Goal: Task Accomplishment & Management: Manage account settings

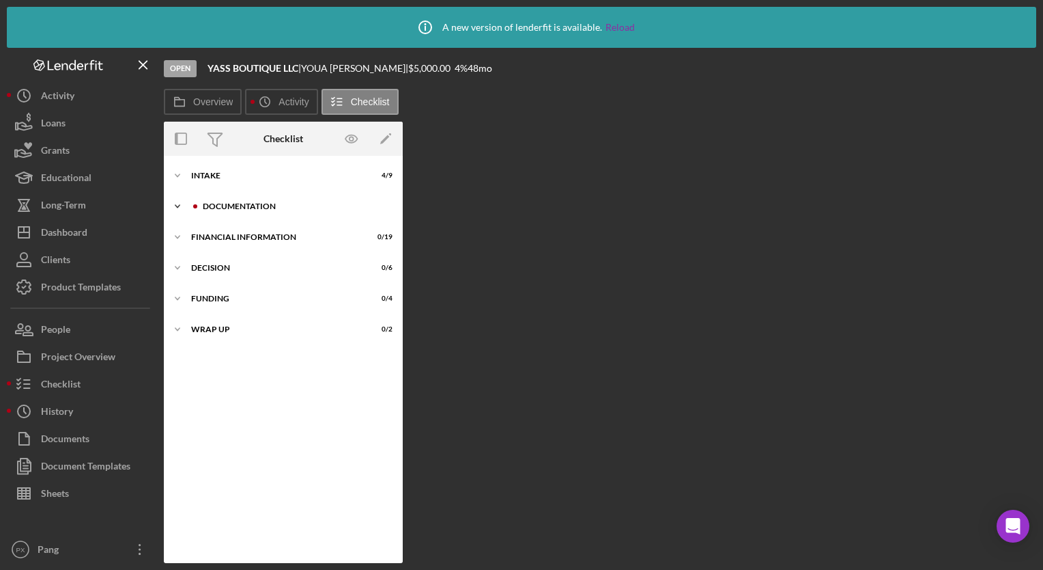
click at [266, 212] on div "Icon/Expander Documentation 8 / 17" at bounding box center [283, 206] width 239 height 27
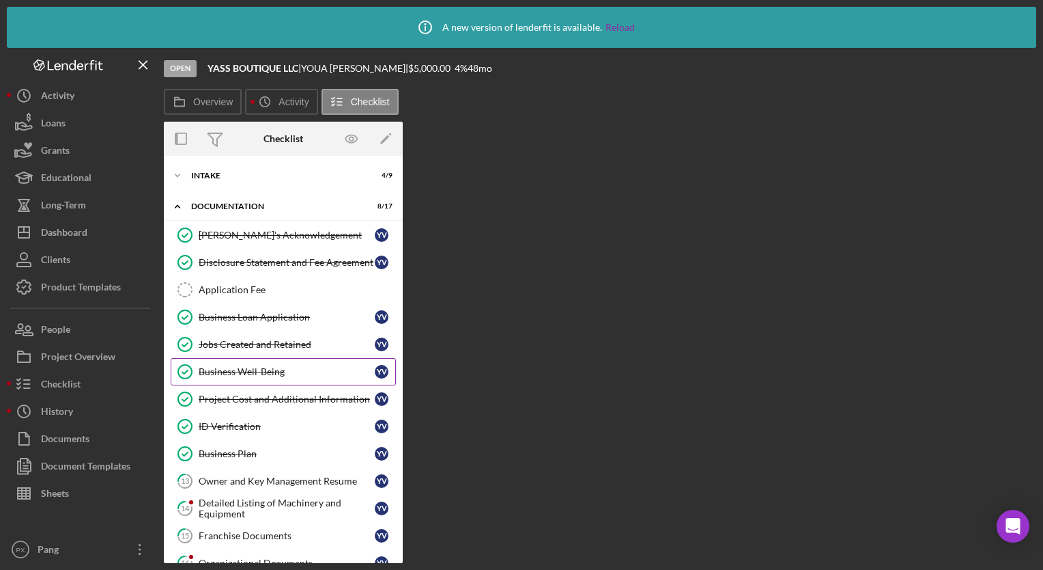
scroll to position [254, 0]
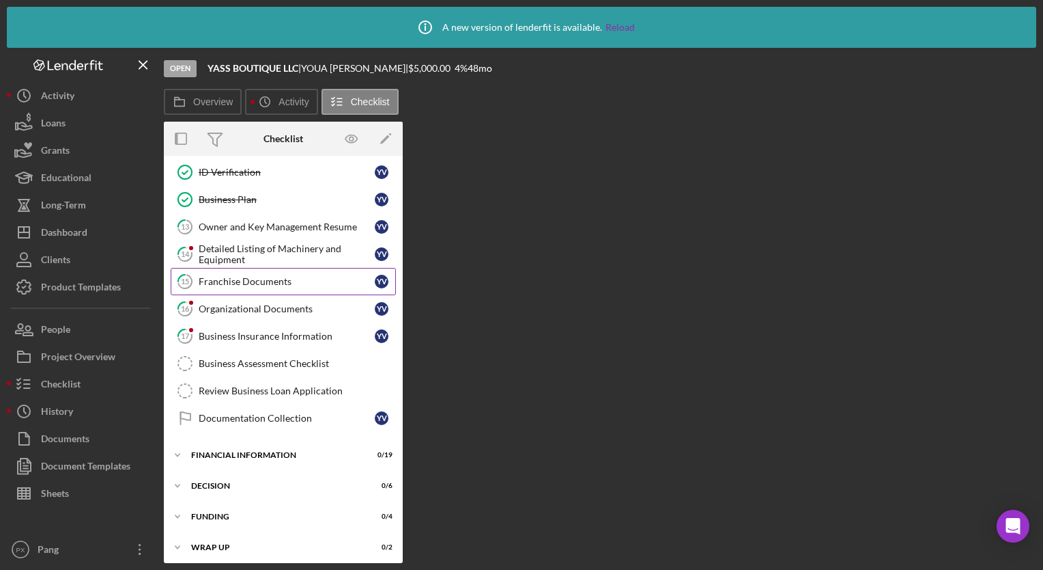
click at [249, 285] on link "15 Franchise Documents Y V" at bounding box center [283, 281] width 225 height 27
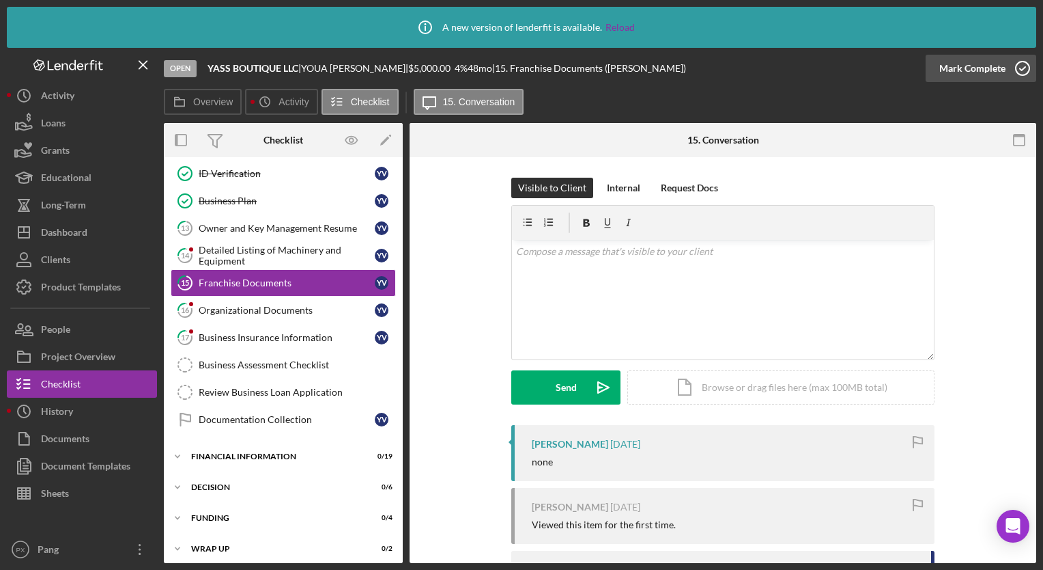
click at [1018, 72] on icon "button" at bounding box center [1023, 68] width 34 height 34
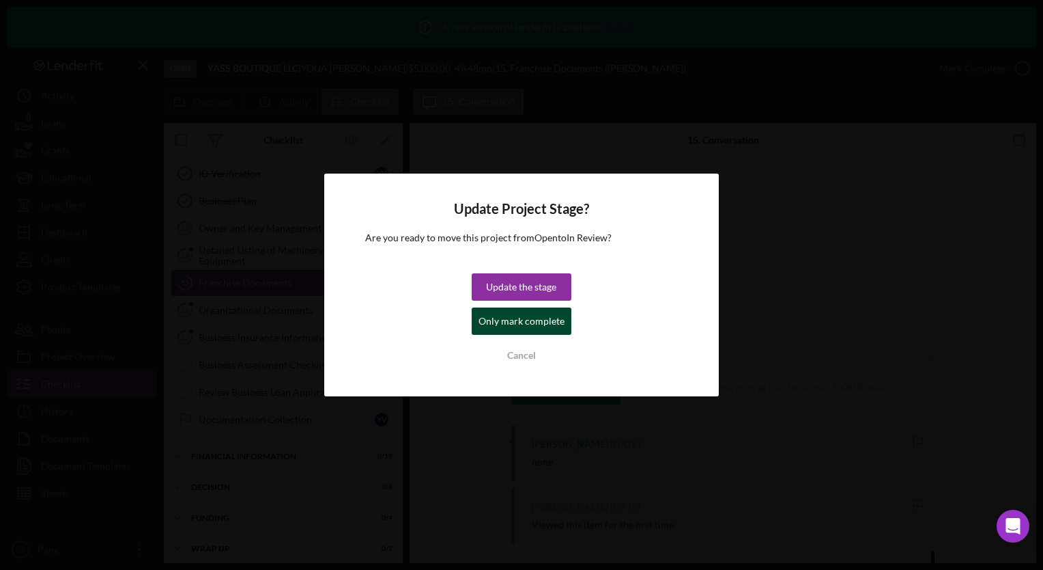
click at [519, 326] on div "Only mark complete" at bounding box center [522, 320] width 86 height 27
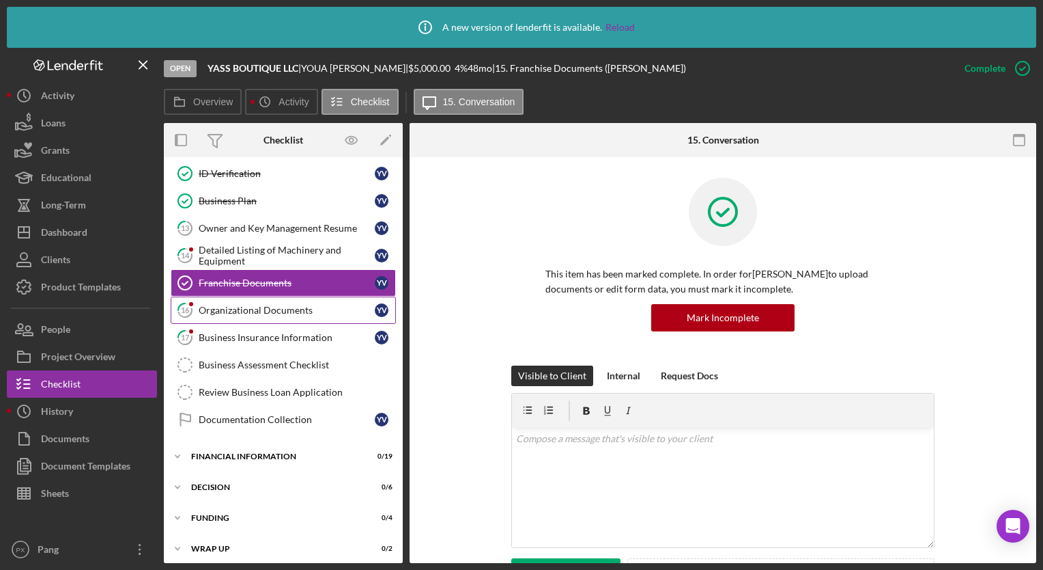
click at [222, 309] on div "Organizational Documents" at bounding box center [287, 310] width 176 height 11
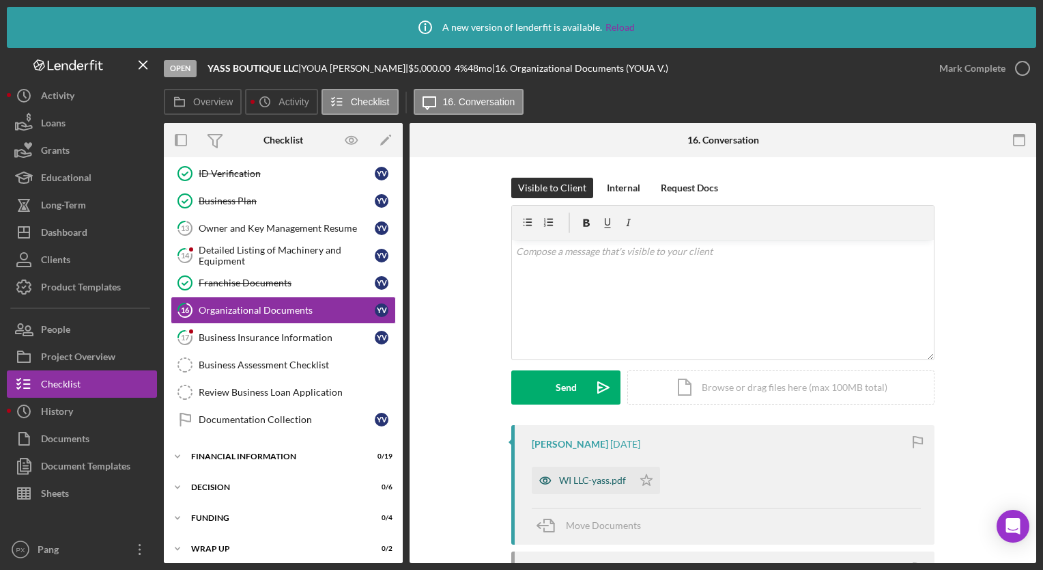
click at [586, 477] on div "WI LLC-yass.pdf" at bounding box center [592, 480] width 67 height 11
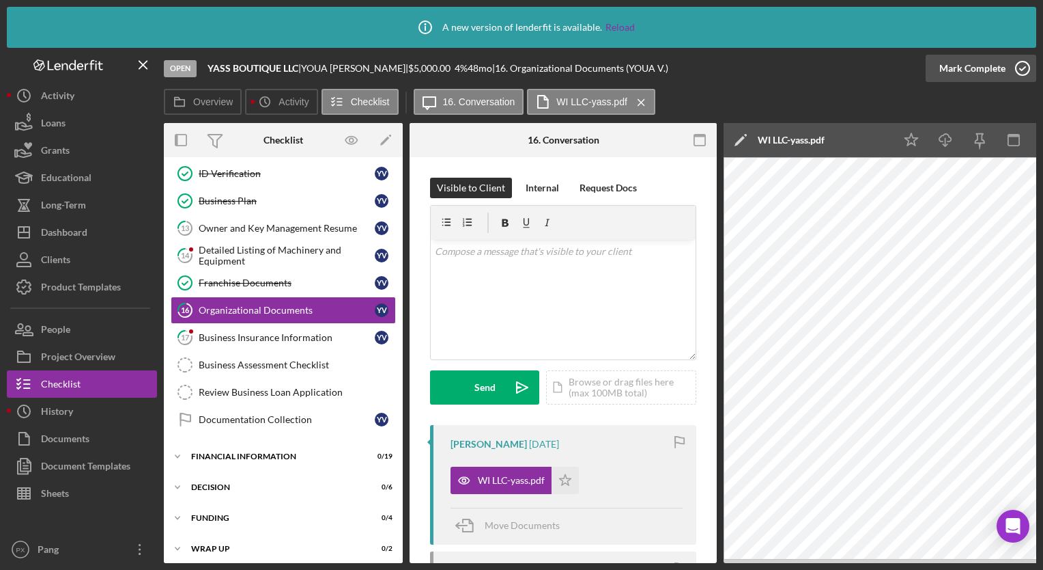
click at [1016, 66] on icon "button" at bounding box center [1023, 68] width 34 height 34
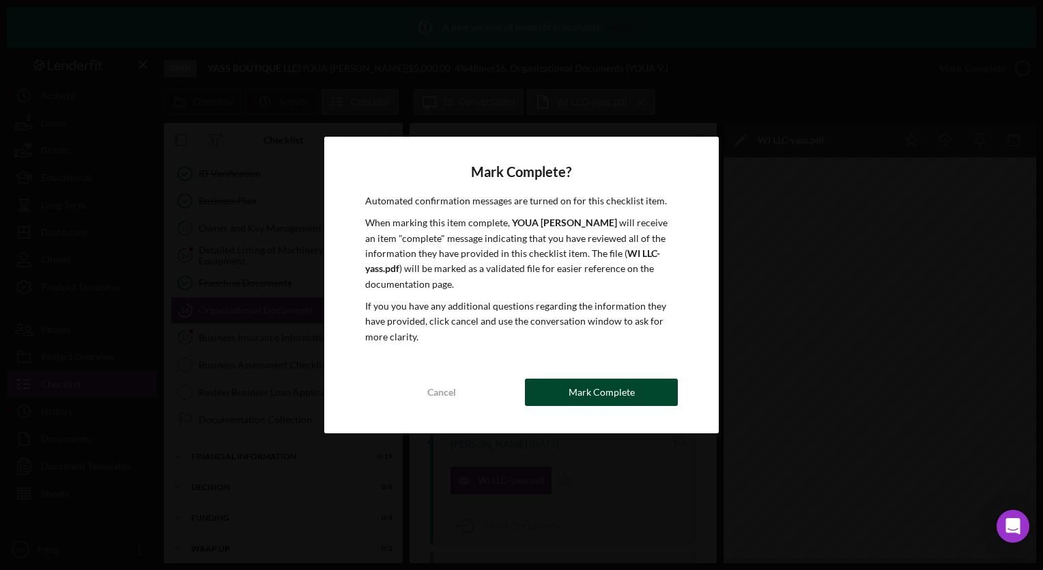
click at [609, 389] on div "Mark Complete" at bounding box center [602, 391] width 66 height 27
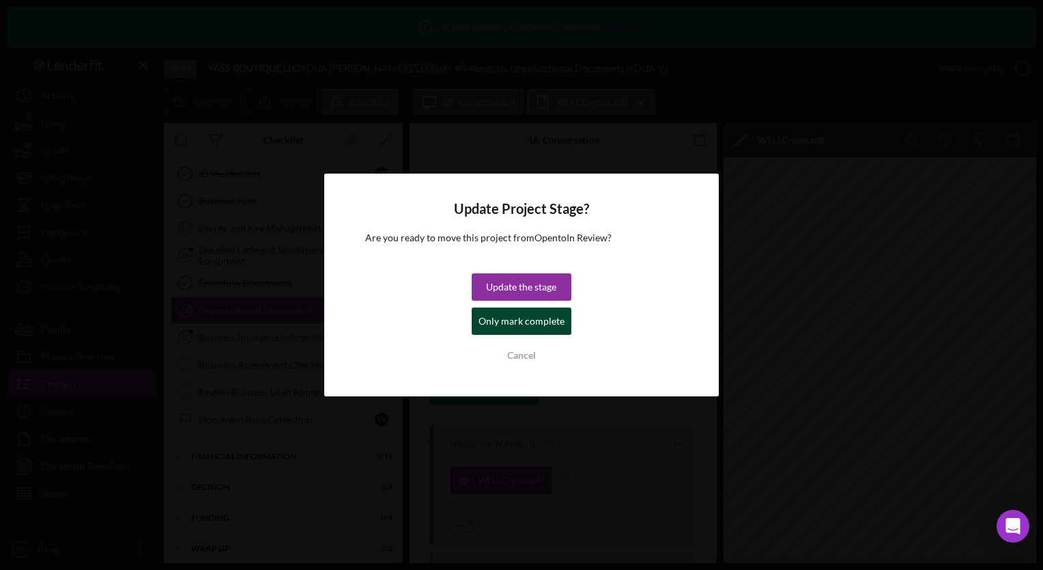
click at [548, 322] on div "Only mark complete" at bounding box center [522, 320] width 86 height 27
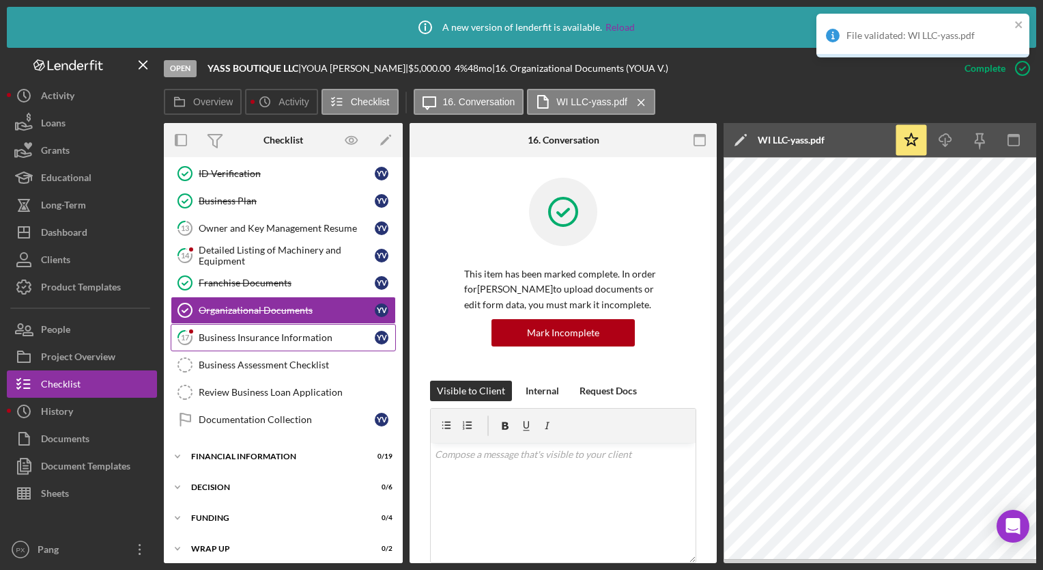
click at [231, 337] on div "Business Insurance Information" at bounding box center [287, 337] width 176 height 11
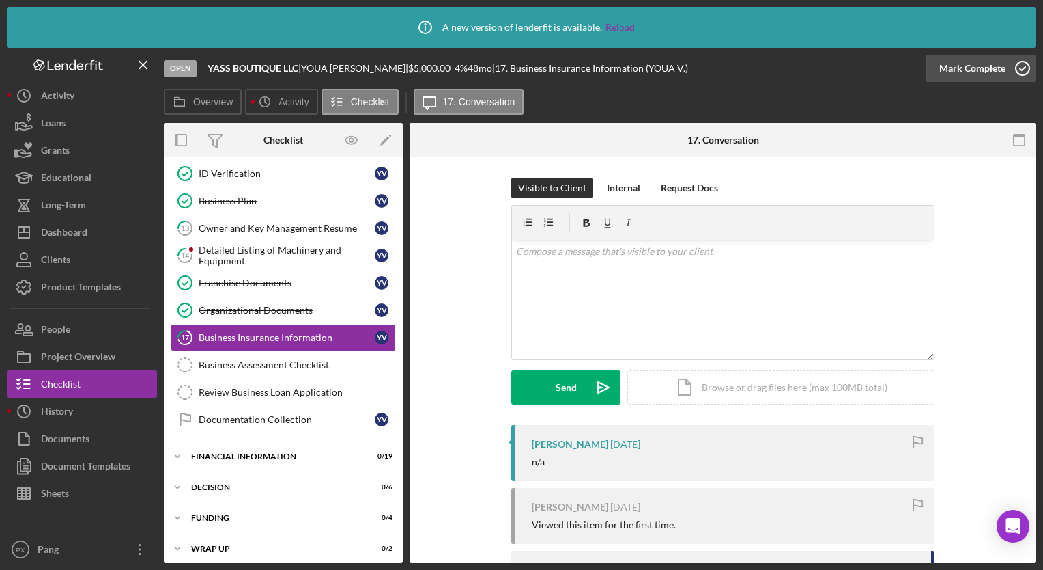
click at [1020, 70] on icon "button" at bounding box center [1023, 68] width 34 height 34
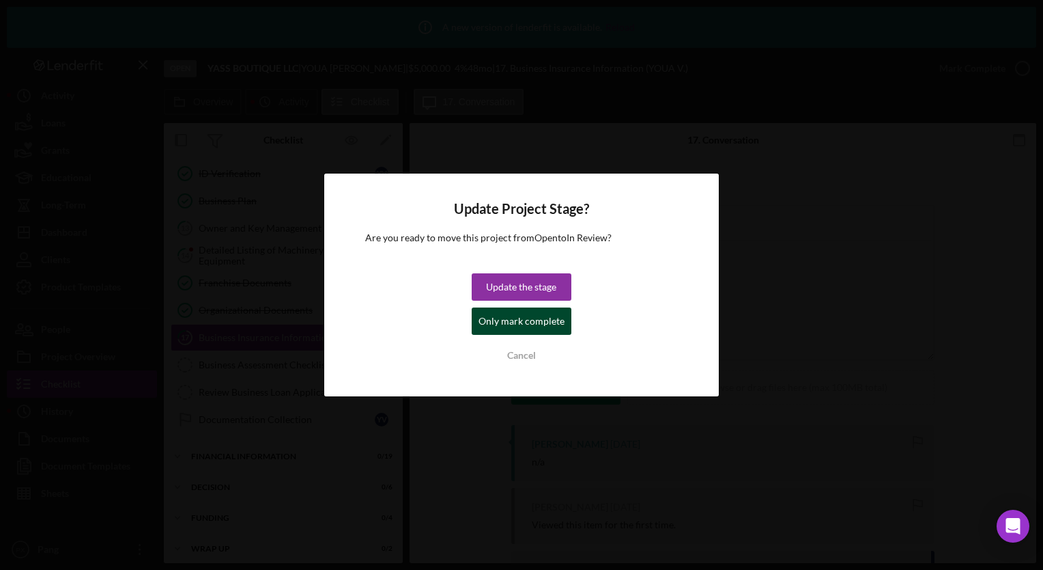
click at [523, 326] on div "Only mark complete" at bounding box center [522, 320] width 86 height 27
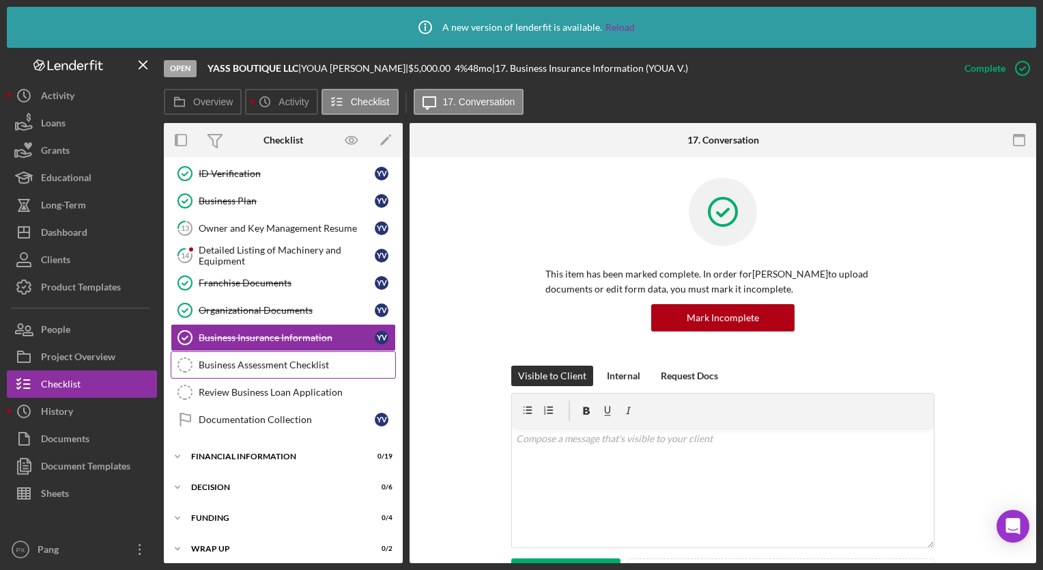
click at [240, 367] on link "Business Assessment Checklist Business Assessment Checklist" at bounding box center [283, 364] width 225 height 27
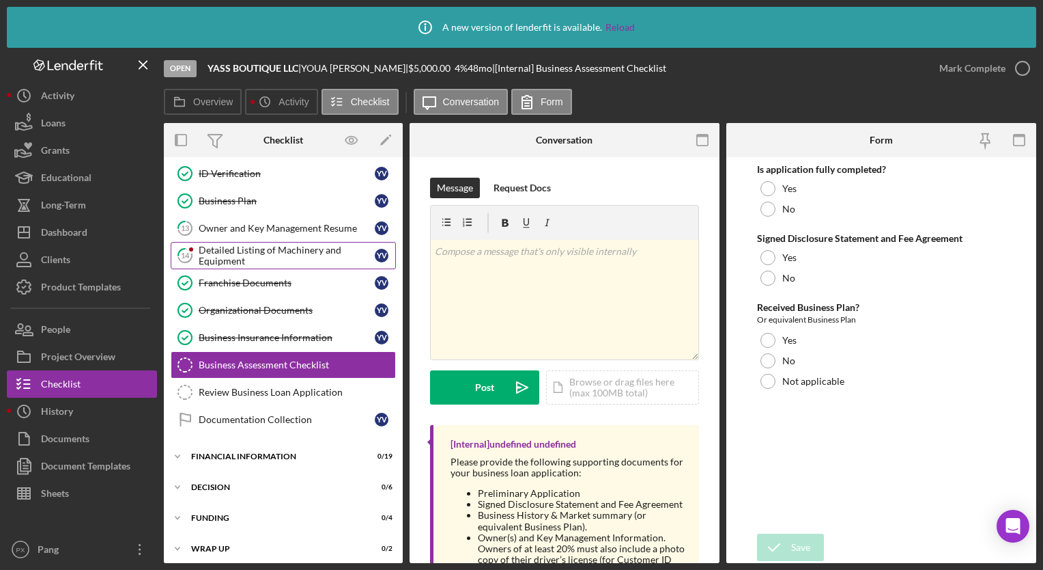
click at [267, 255] on div "Detailed Listing of Machinery and Equipment" at bounding box center [287, 255] width 176 height 22
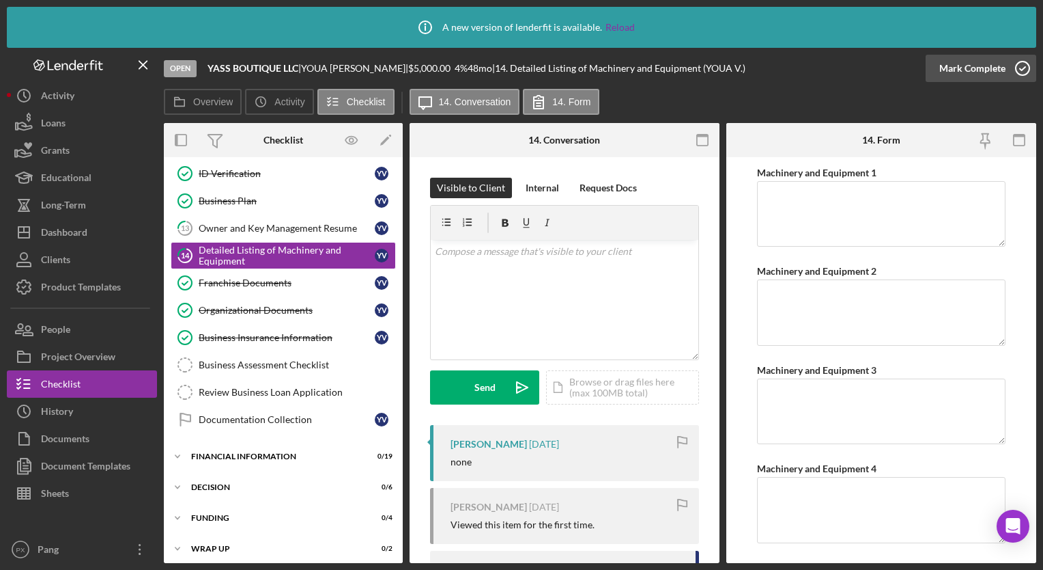
click at [1013, 69] on icon "button" at bounding box center [1023, 68] width 34 height 34
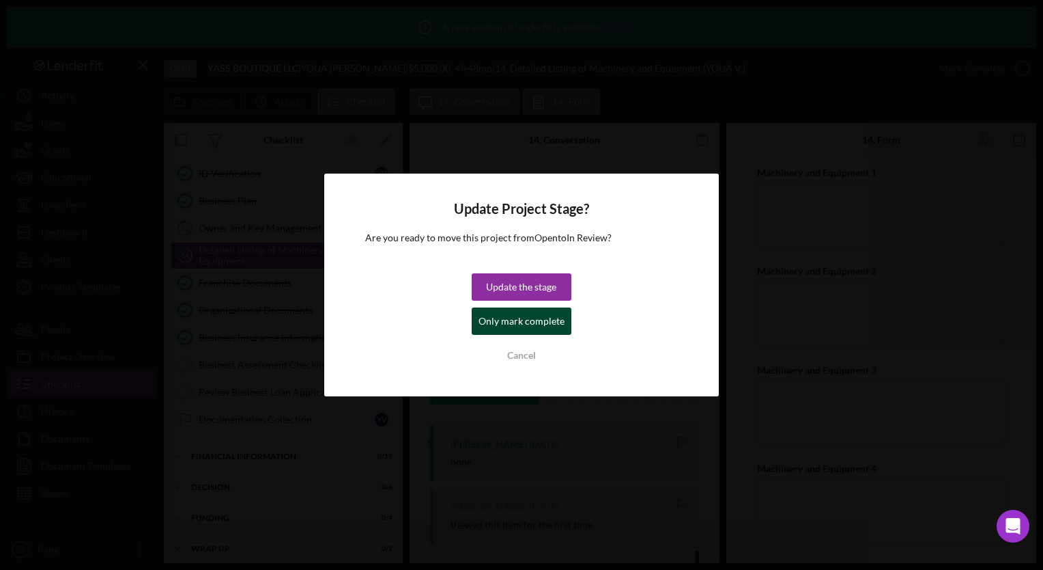
click at [527, 324] on div "Only mark complete" at bounding box center [522, 320] width 86 height 27
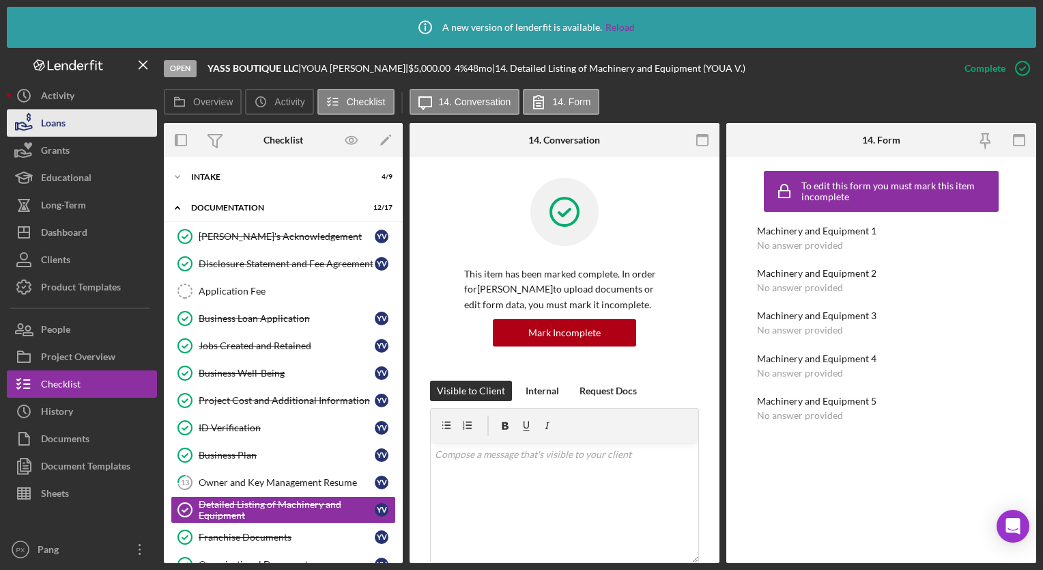
click at [73, 127] on button "Loans" at bounding box center [82, 122] width 150 height 27
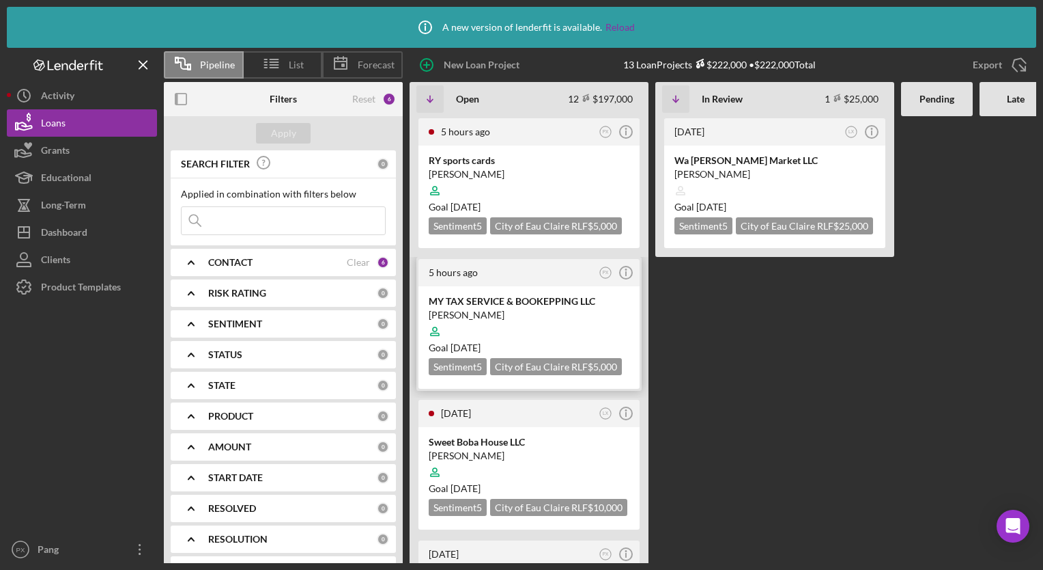
scroll to position [68, 0]
